Goal: Information Seeking & Learning: Learn about a topic

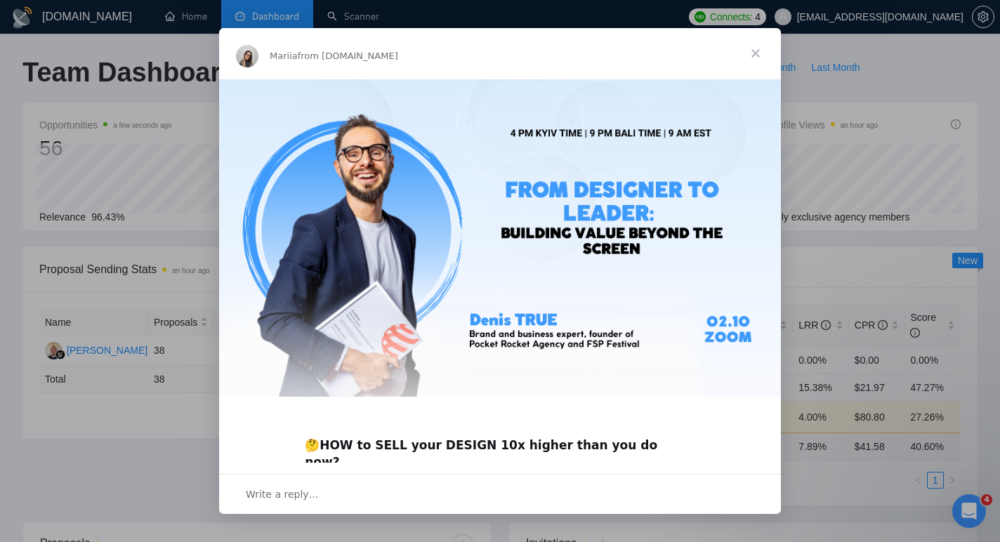
click at [124, 82] on div "Intercom messenger" at bounding box center [500, 271] width 1000 height 542
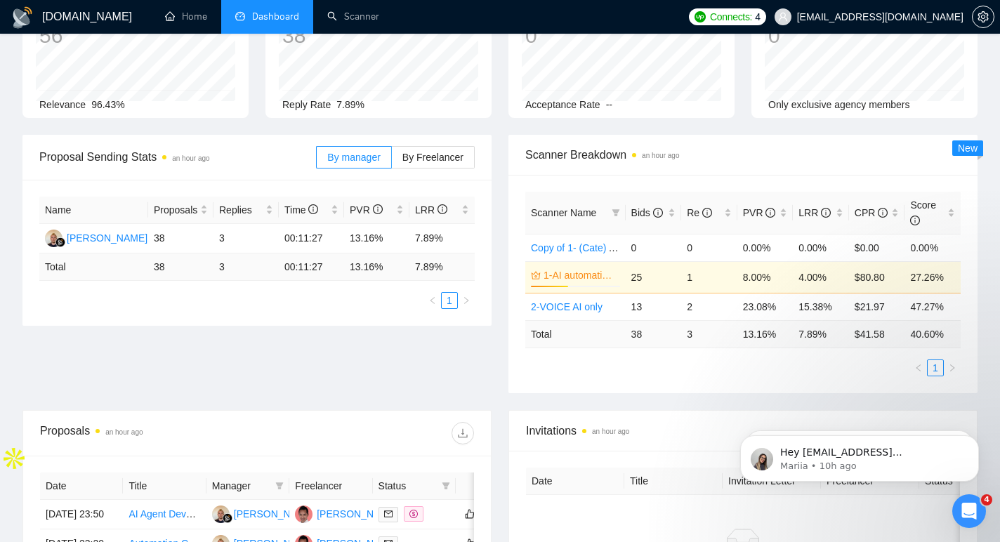
click at [759, 337] on td "13.16 %" at bounding box center [766, 333] width 56 height 27
click at [757, 308] on td "23.08%" at bounding box center [766, 306] width 56 height 27
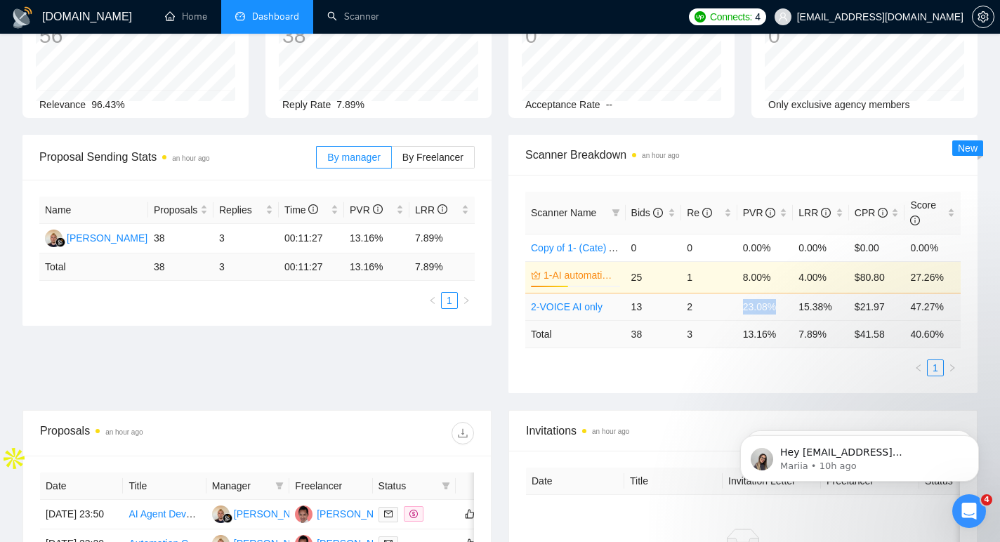
click at [757, 308] on td "23.08%" at bounding box center [766, 306] width 56 height 27
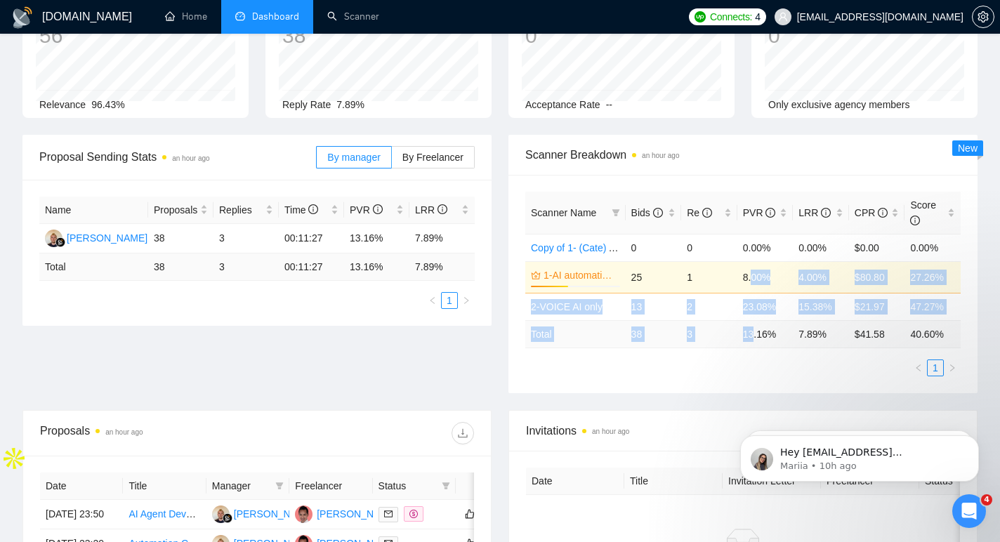
drag, startPoint x: 753, startPoint y: 275, endPoint x: 757, endPoint y: 337, distance: 61.9
click at [757, 337] on table "Scanner Name Bids Re PVR LRR CPR Score Copy of 1- (Cate) AI automation and Voic…" at bounding box center [744, 270] width 436 height 157
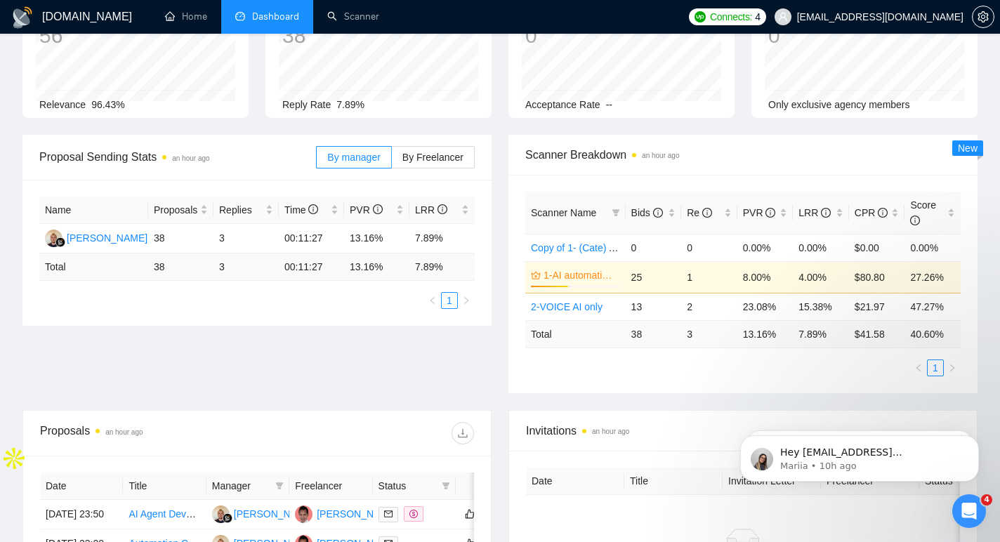
click at [762, 339] on td "13.16 %" at bounding box center [766, 333] width 56 height 27
click at [743, 332] on td "13.16 %" at bounding box center [766, 333] width 56 height 27
drag, startPoint x: 743, startPoint y: 332, endPoint x: 898, endPoint y: 335, distance: 154.6
click at [897, 336] on tr "Total 38 3 13.16 % 7.89 % $ 41.58 40.60 %" at bounding box center [744, 333] width 436 height 27
click at [928, 332] on td "40.60 %" at bounding box center [933, 333] width 56 height 27
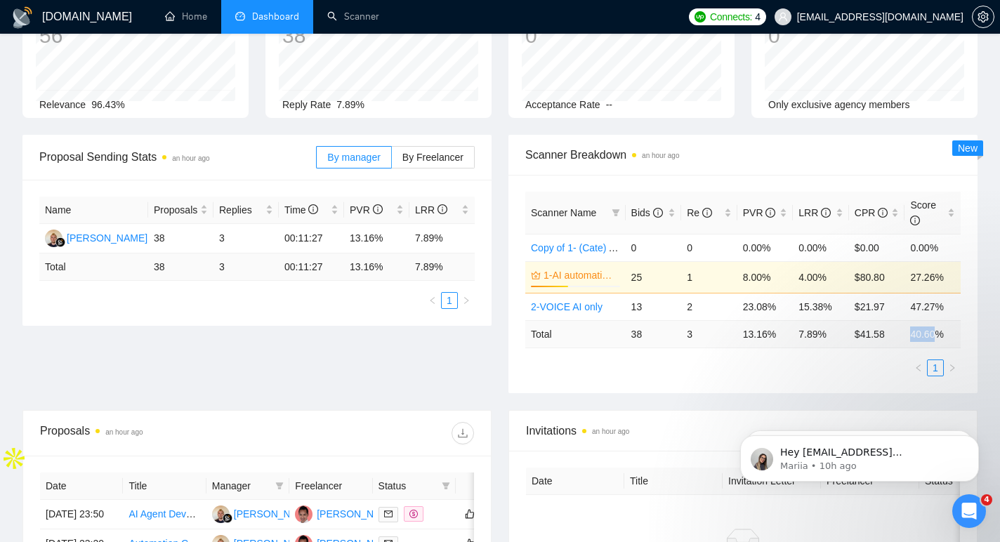
drag, startPoint x: 928, startPoint y: 332, endPoint x: 865, endPoint y: 340, distance: 63.7
click at [928, 332] on td "40.60 %" at bounding box center [933, 333] width 56 height 27
drag, startPoint x: 865, startPoint y: 340, endPoint x: 731, endPoint y: 325, distance: 135.0
click at [750, 340] on tr "Total 38 3 13.16 % 7.89 % $ 41.58 40.60 %" at bounding box center [744, 333] width 436 height 27
click at [730, 325] on td "3" at bounding box center [710, 333] width 56 height 27
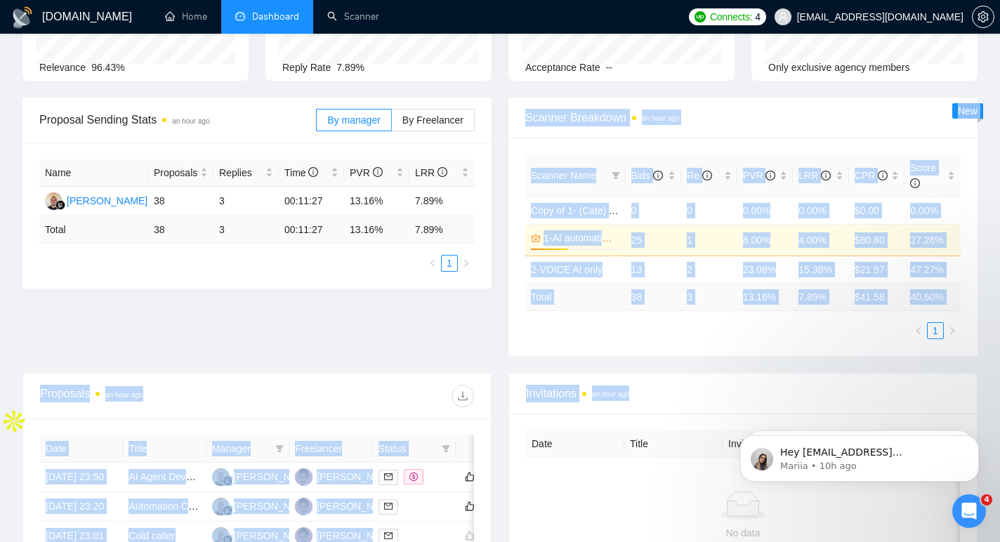
scroll to position [195, 0]
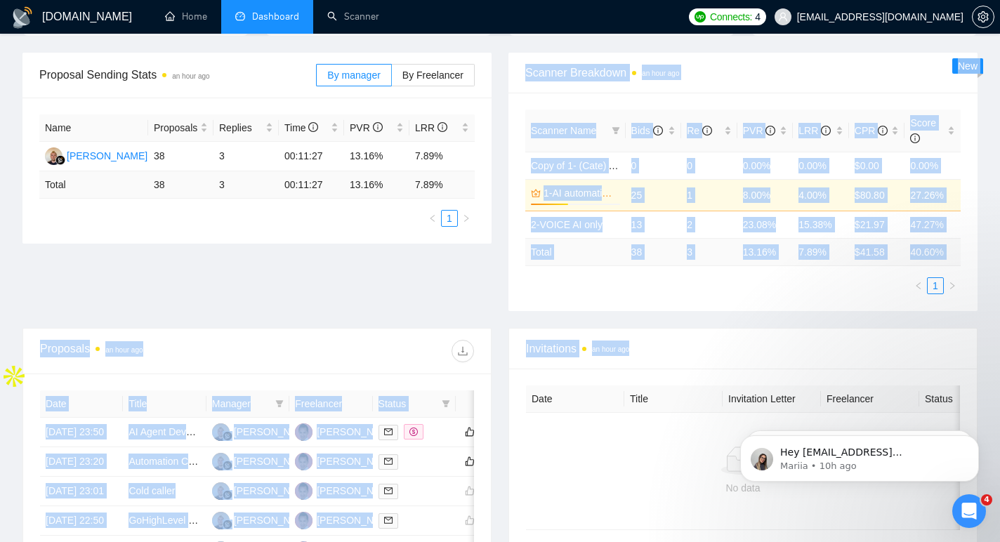
drag, startPoint x: 412, startPoint y: 425, endPoint x: 583, endPoint y: 528, distance: 199.2
click at [570, 539] on main "Team Dashboard 2025-08-30 2025-09-29 Last 30 Days Today Yesterday This Week Las…" at bounding box center [500, 319] width 956 height 914
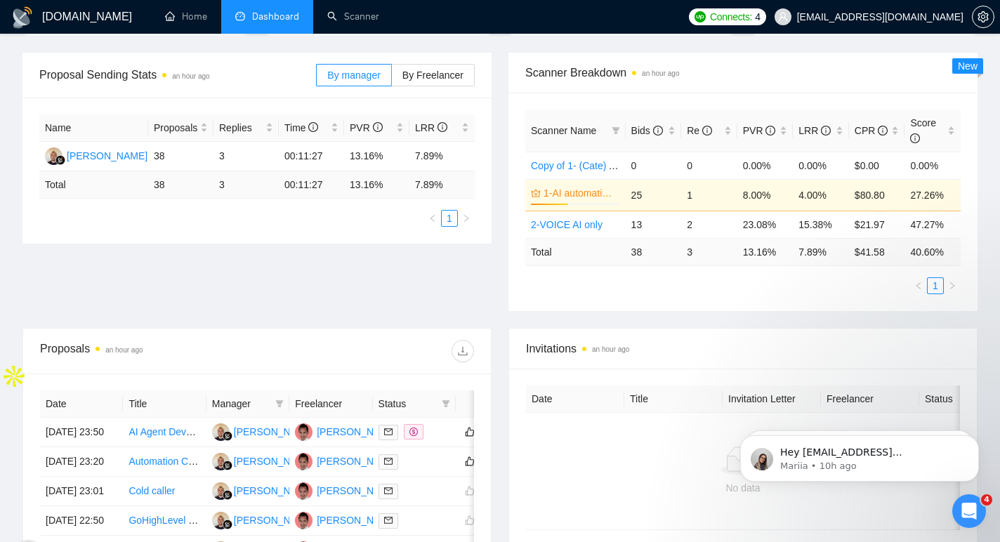
drag, startPoint x: 598, startPoint y: 447, endPoint x: 608, endPoint y: 448, distance: 10.6
click at [598, 447] on div at bounding box center [743, 461] width 412 height 28
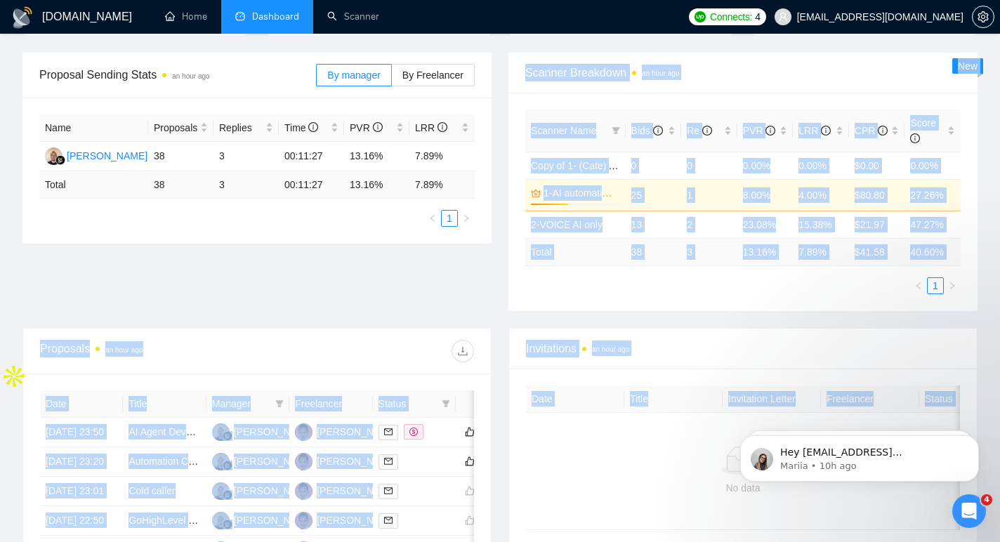
drag, startPoint x: 608, startPoint y: 447, endPoint x: 370, endPoint y: 280, distance: 290.6
click at [363, 282] on main "Team Dashboard 2025-08-30 2025-09-29 Last 30 Days Today Yesterday This Week Las…" at bounding box center [500, 319] width 956 height 914
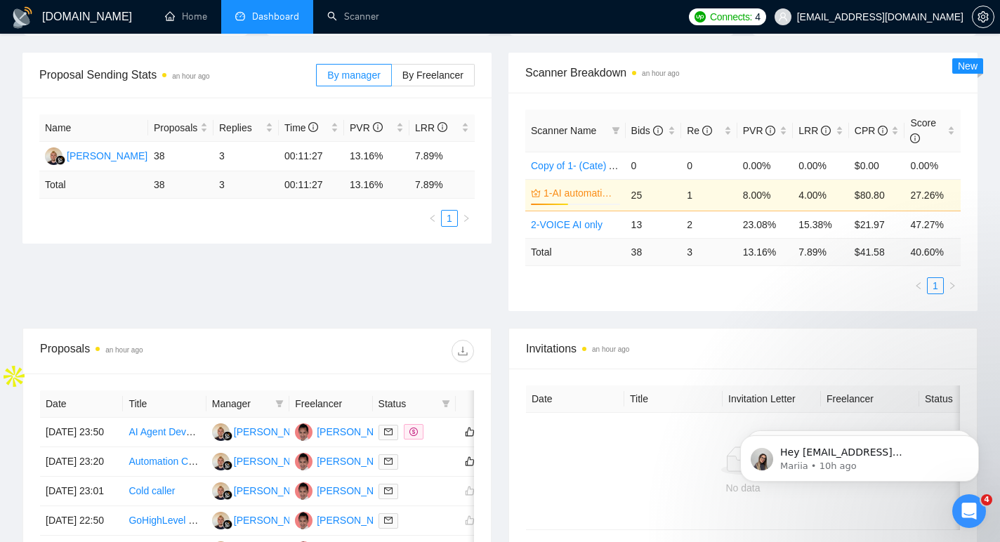
click at [372, 280] on div "Proposal Sending Stats an hour ago By manager By Freelancer Name Proposals Repl…" at bounding box center [500, 190] width 972 height 275
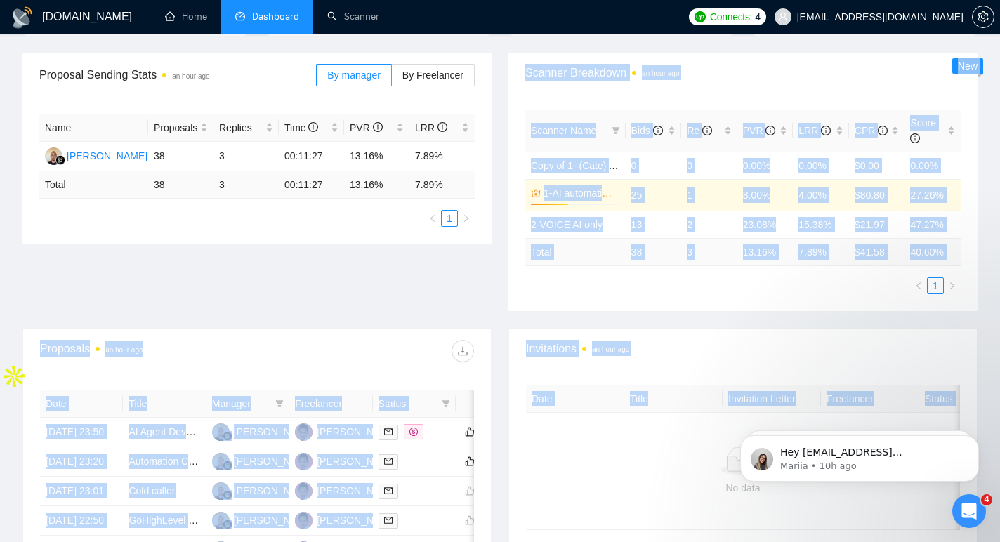
drag, startPoint x: 455, startPoint y: 358, endPoint x: 592, endPoint y: 457, distance: 169.2
click at [568, 462] on main "Team Dashboard 2025-08-30 2025-09-29 Last 30 Days Today Yesterday This Week Las…" at bounding box center [500, 319] width 956 height 914
drag, startPoint x: 594, startPoint y: 456, endPoint x: 356, endPoint y: 259, distance: 308.4
click at [318, 237] on main "Team Dashboard 2025-08-30 2025-09-29 Last 30 Days Today Yesterday This Week Las…" at bounding box center [500, 319] width 956 height 914
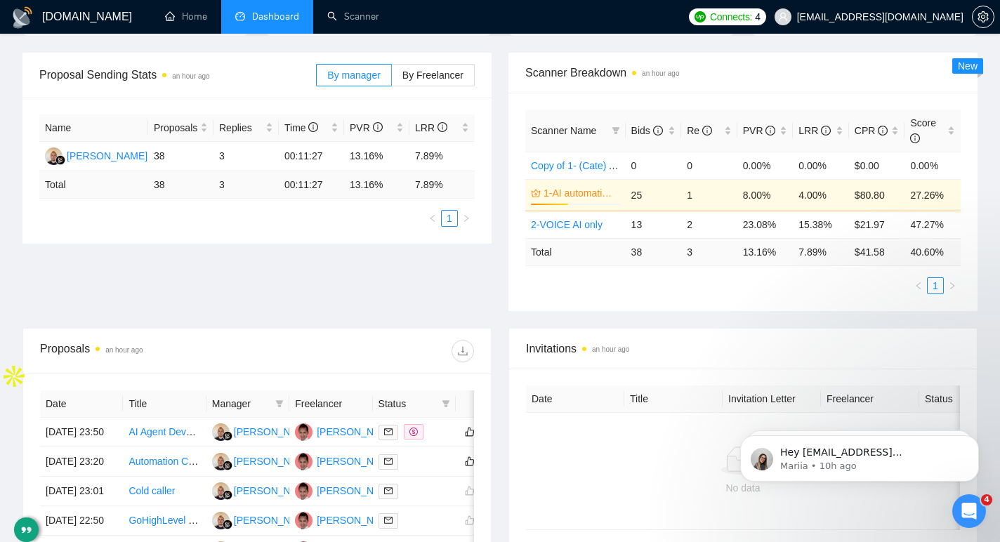
drag, startPoint x: 382, startPoint y: 278, endPoint x: 455, endPoint y: 322, distance: 85.7
click at [386, 281] on div "Proposal Sending Stats an hour ago By manager By Freelancer Name Proposals Repl…" at bounding box center [500, 190] width 972 height 275
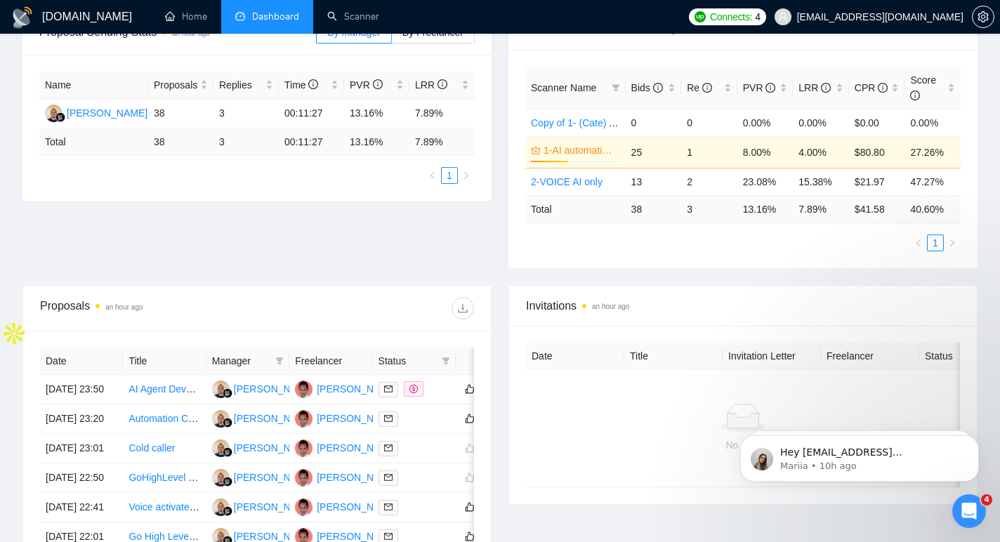
scroll to position [192, 0]
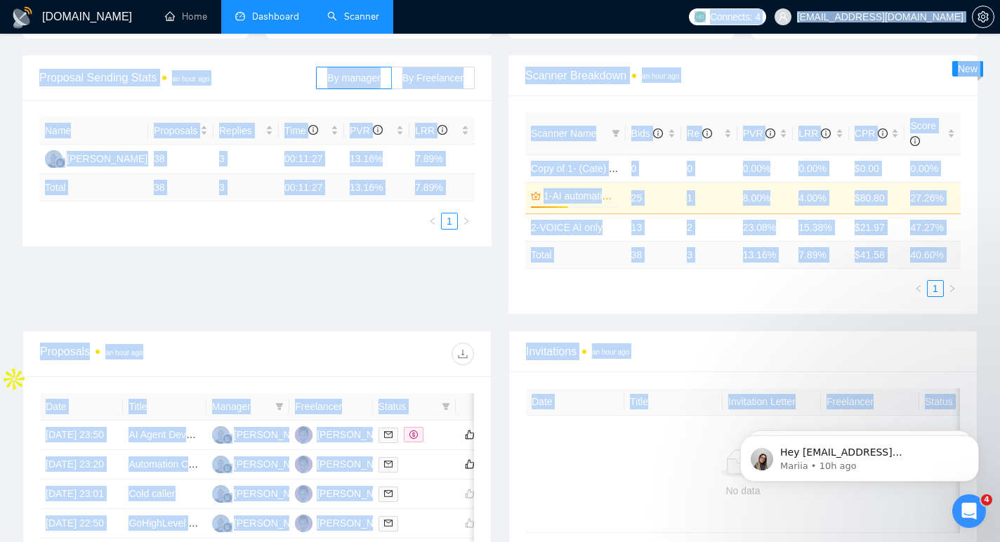
drag, startPoint x: 626, startPoint y: 426, endPoint x: 388, endPoint y: 16, distance: 473.8
click at [388, 16] on div "GigRadar.io Home Dashboard Scanner Connects: 4 jmichelvan@gmail.com Team Dashbo…" at bounding box center [500, 347] width 1000 height 1078
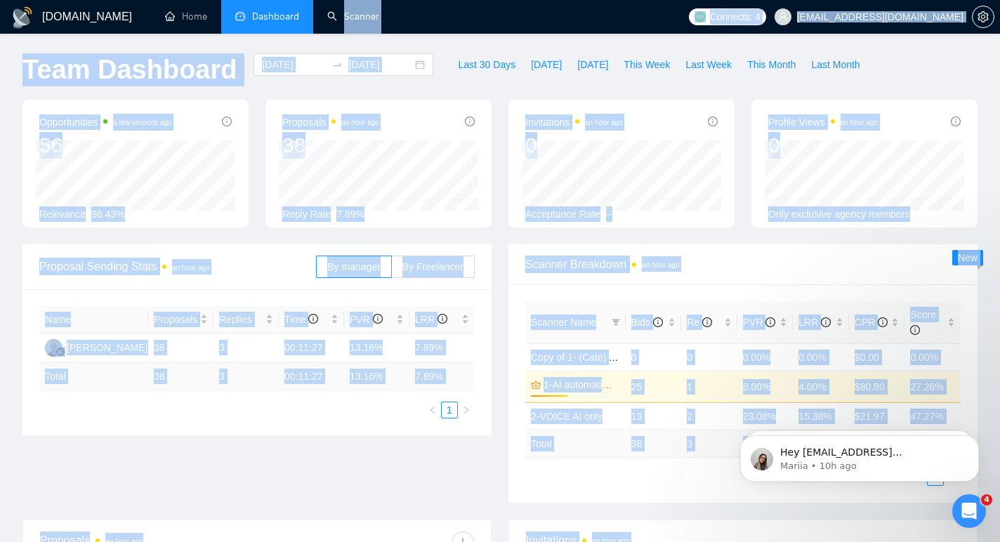
scroll to position [0, 0]
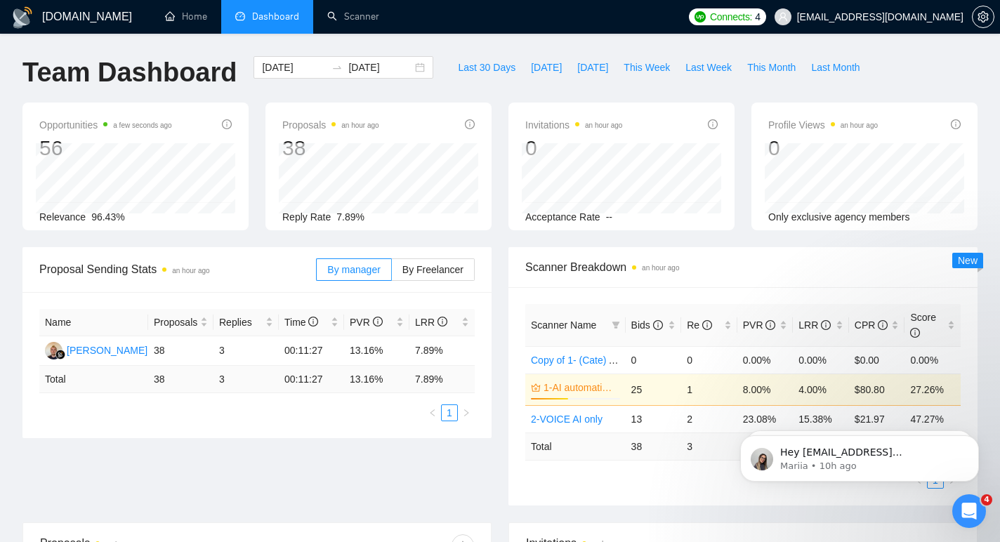
click at [501, 244] on div "Opportunities a few seconds ago 56 Relevance 96.43% Proposals an hour ago 38 Re…" at bounding box center [500, 175] width 972 height 145
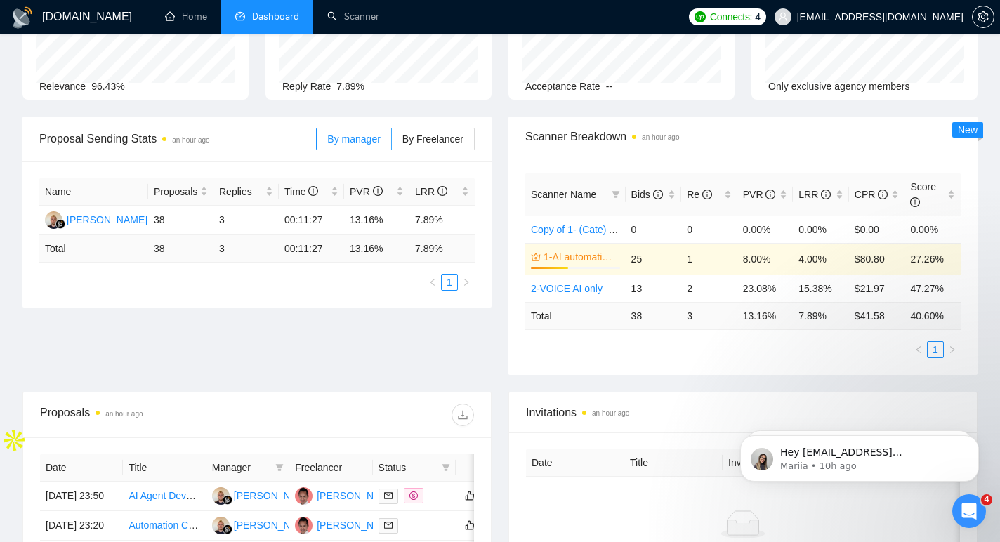
drag, startPoint x: 719, startPoint y: 154, endPoint x: 710, endPoint y: 162, distance: 11.9
click at [715, 157] on div "Scanner Breakdown an hour ago Scanner Name Bids Re PVR LRR CPR Score Copy of 1-…" at bounding box center [743, 246] width 469 height 259
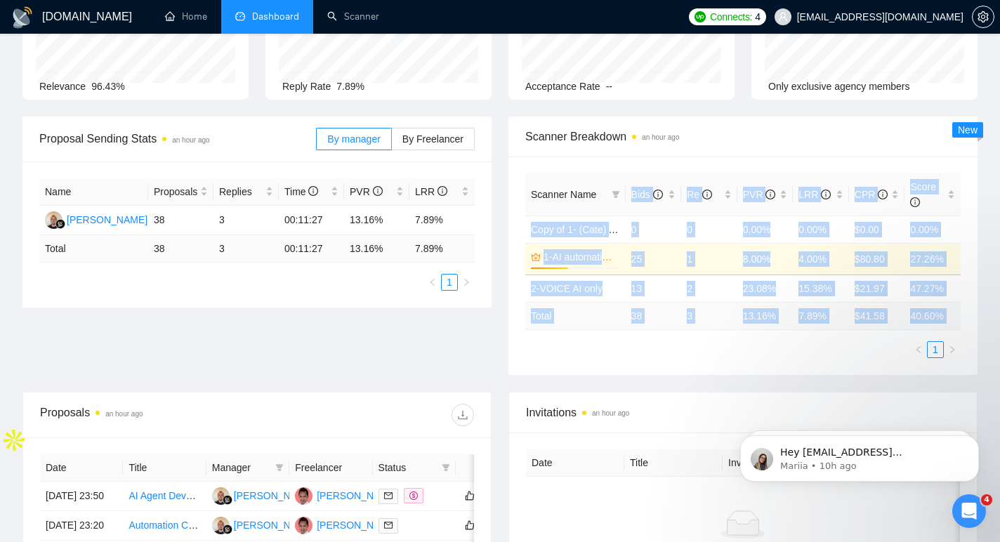
drag, startPoint x: 608, startPoint y: 359, endPoint x: 572, endPoint y: 302, distance: 67.2
click at [557, 217] on div "Scanner Name Bids Re PVR LRR CPR Score Copy of 1- (Cate) AI automation and Voic…" at bounding box center [743, 266] width 469 height 219
click at [618, 351] on ul "1" at bounding box center [744, 349] width 436 height 17
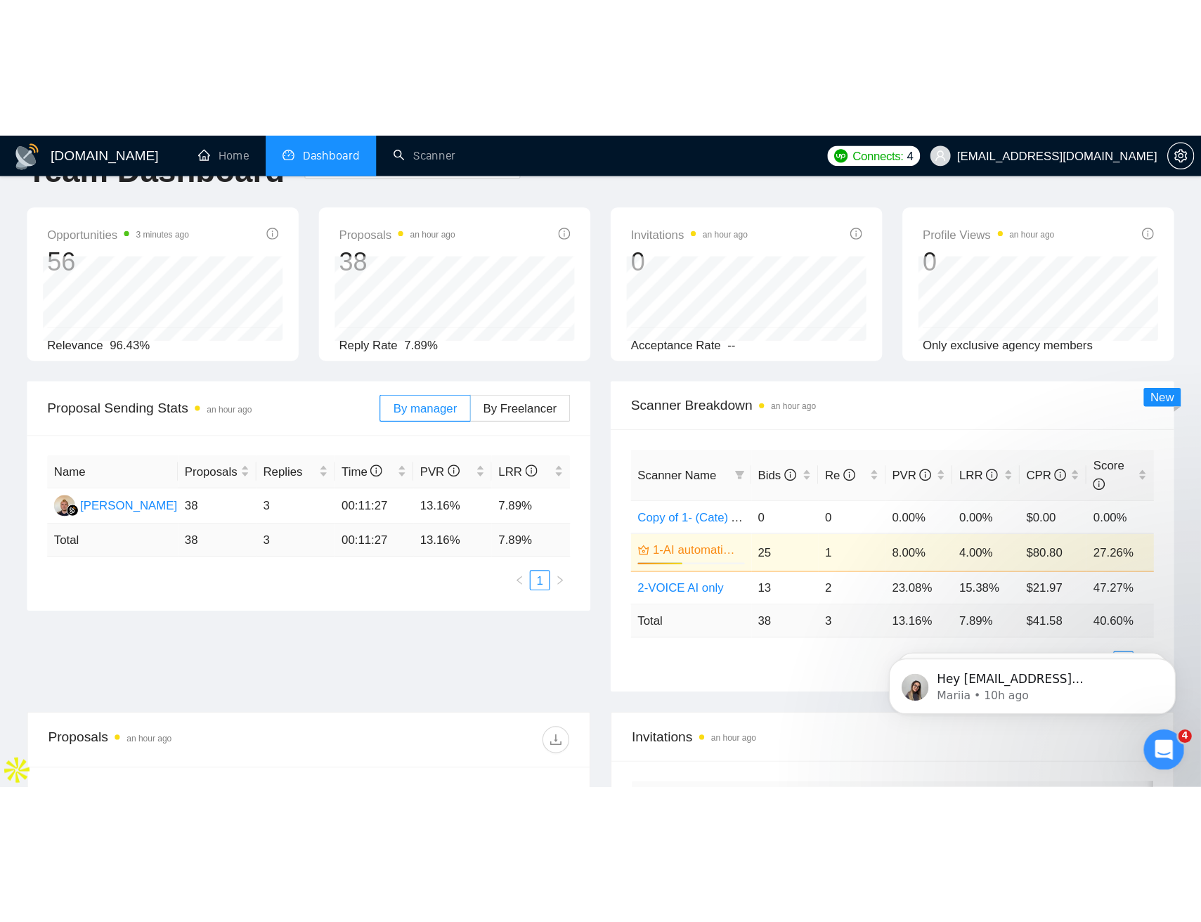
scroll to position [209, 0]
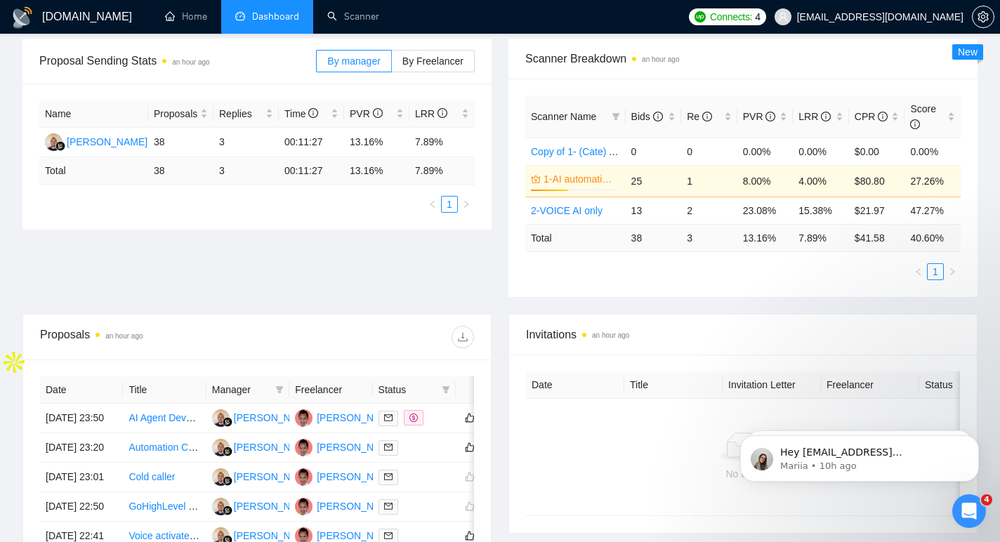
click at [551, 299] on div "Proposal Sending Stats an hour ago By manager By Freelancer Name Proposals Repl…" at bounding box center [500, 176] width 972 height 275
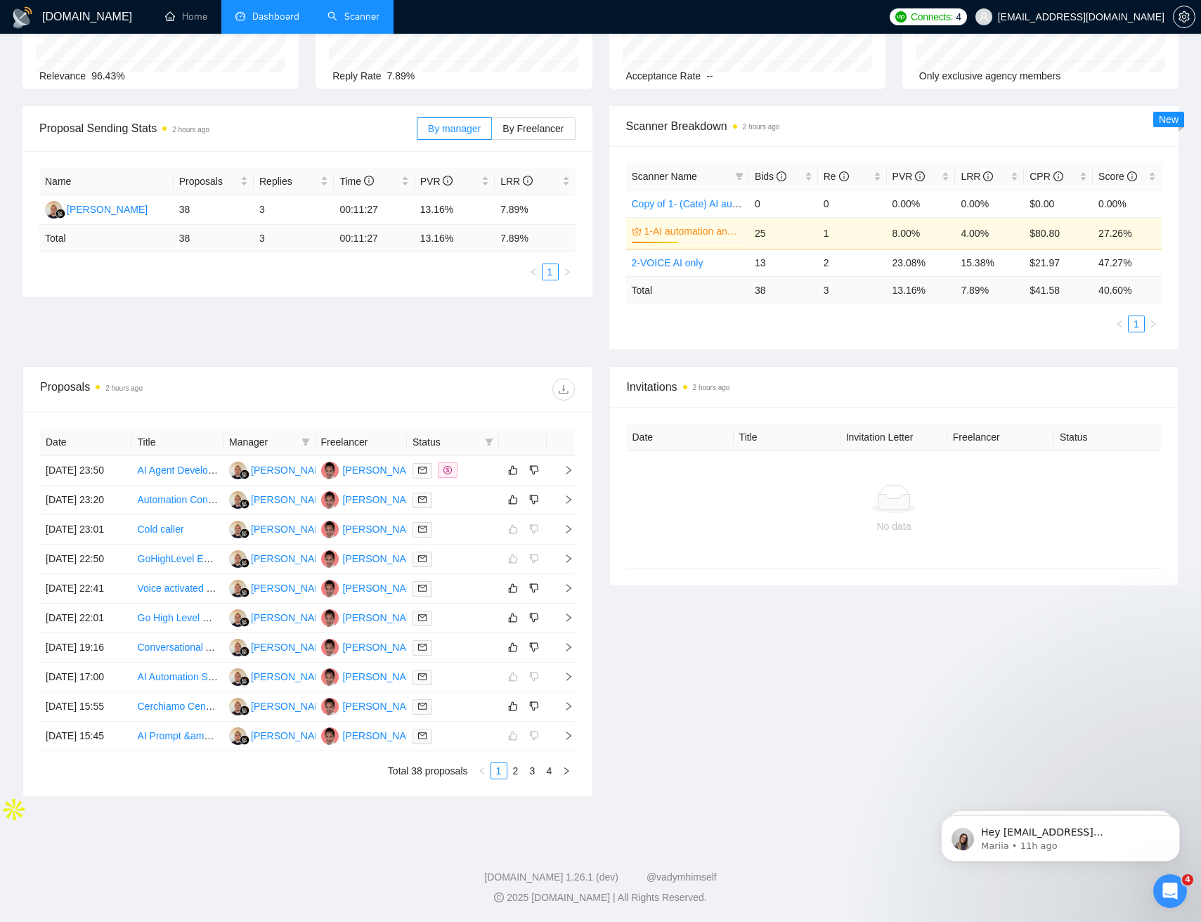
scroll to position [0, 0]
